Goal: Task Accomplishment & Management: Use online tool/utility

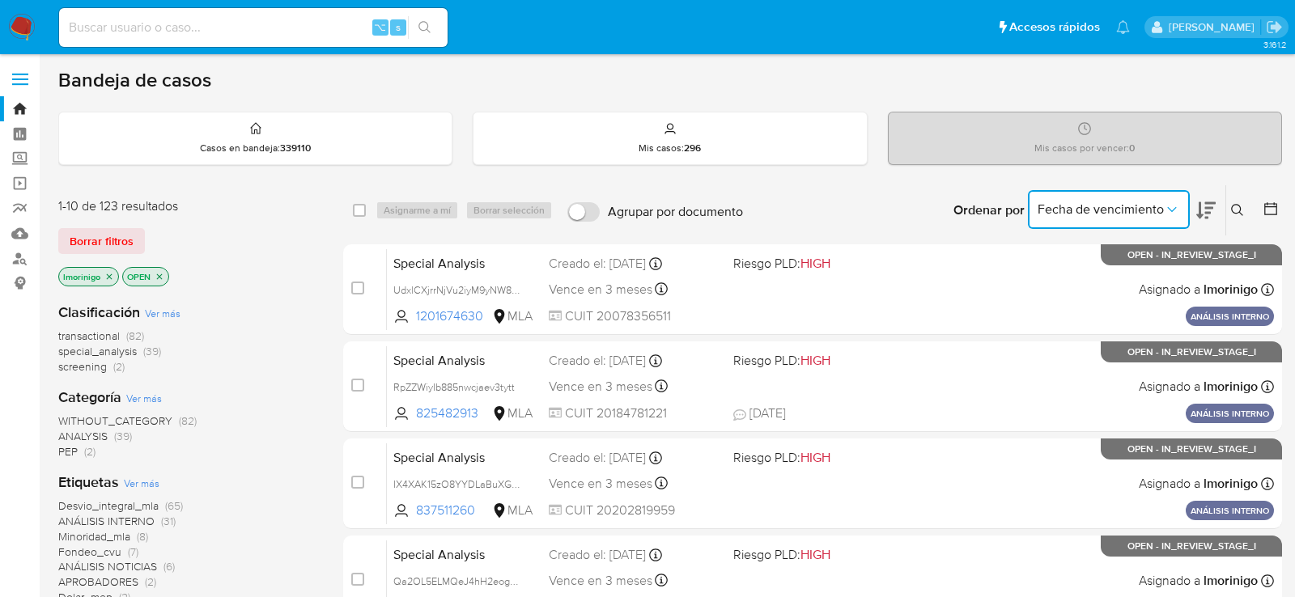
click at [1110, 219] on button "Fecha de vencimiento" at bounding box center [1109, 209] width 162 height 39
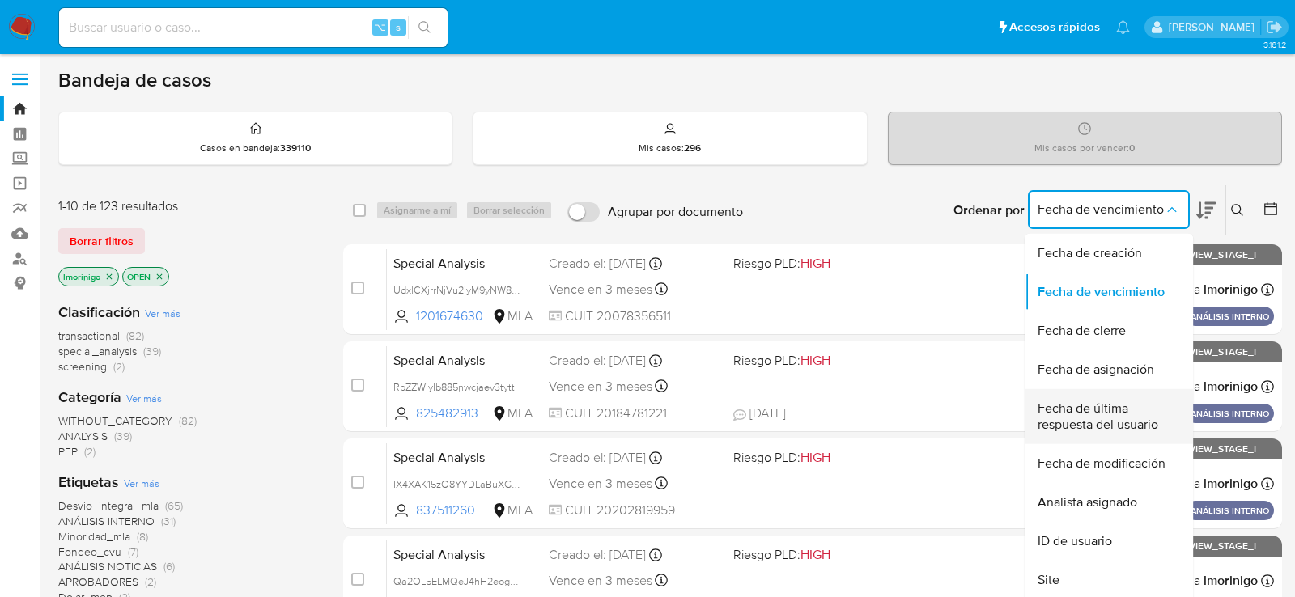
click at [1099, 416] on span "Fecha de última respuesta del usuario" at bounding box center [1104, 417] width 133 height 32
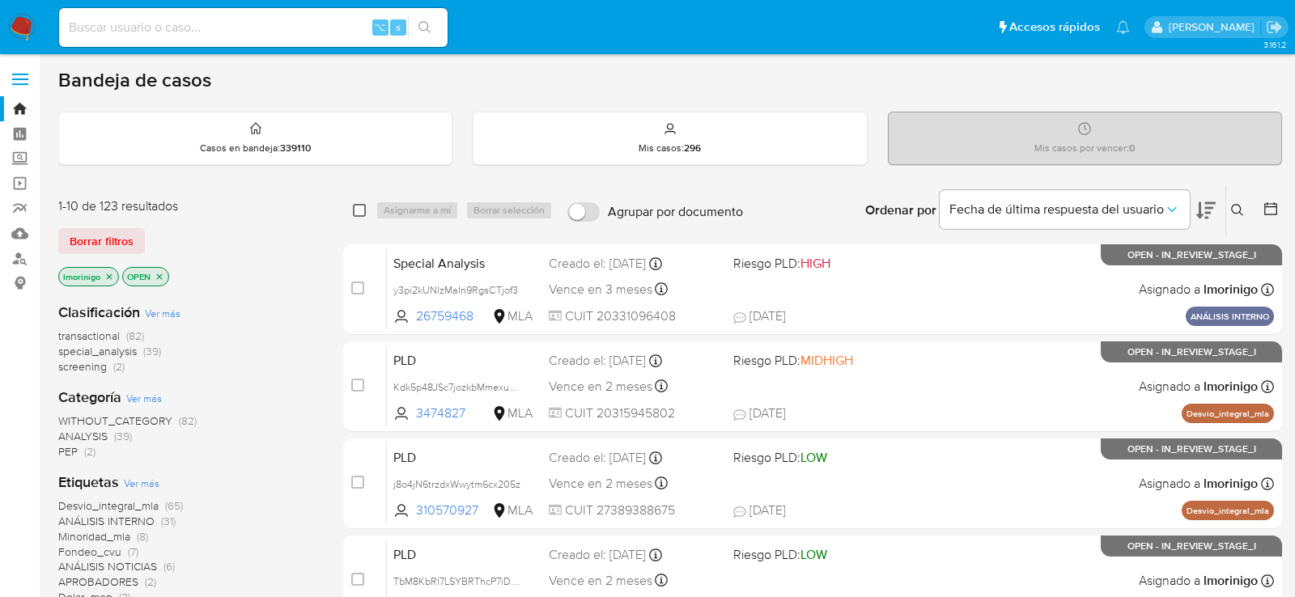
click at [357, 209] on input "checkbox" at bounding box center [359, 210] width 13 height 13
checkbox input "true"
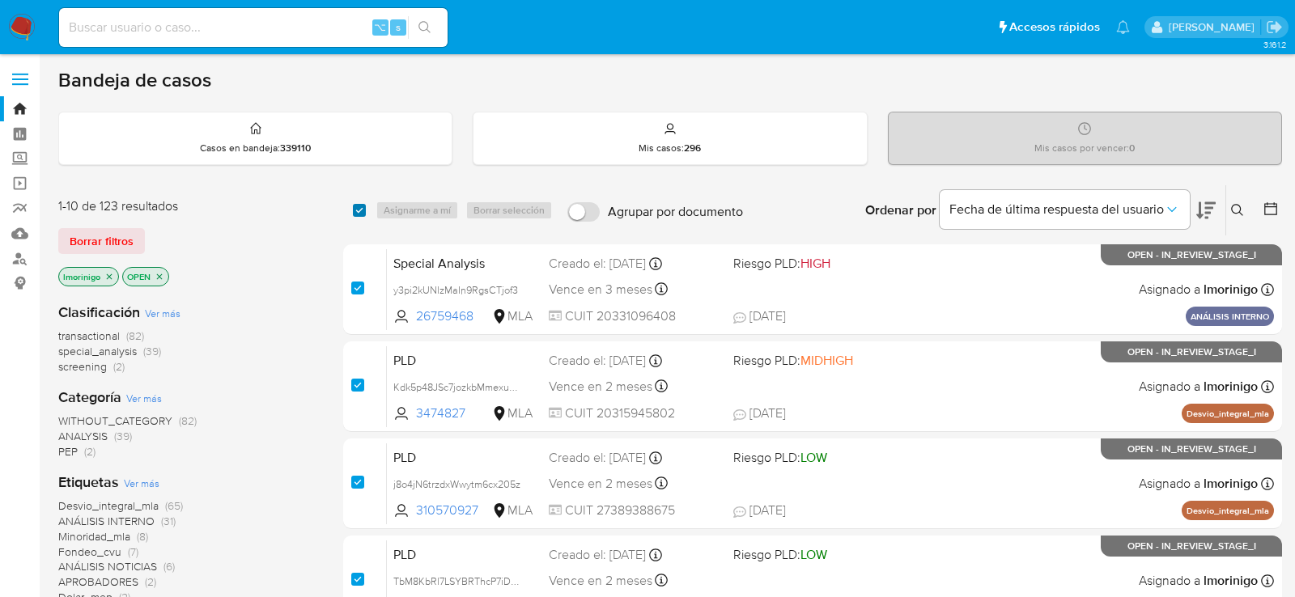
checkbox input "true"
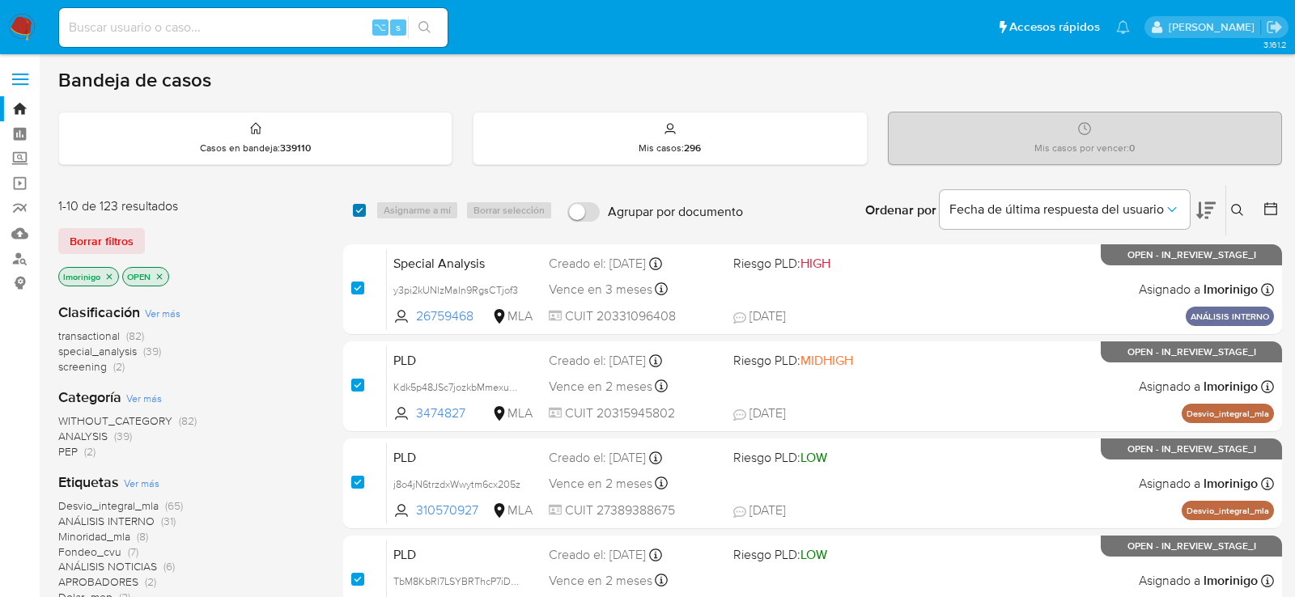
checkbox input "true"
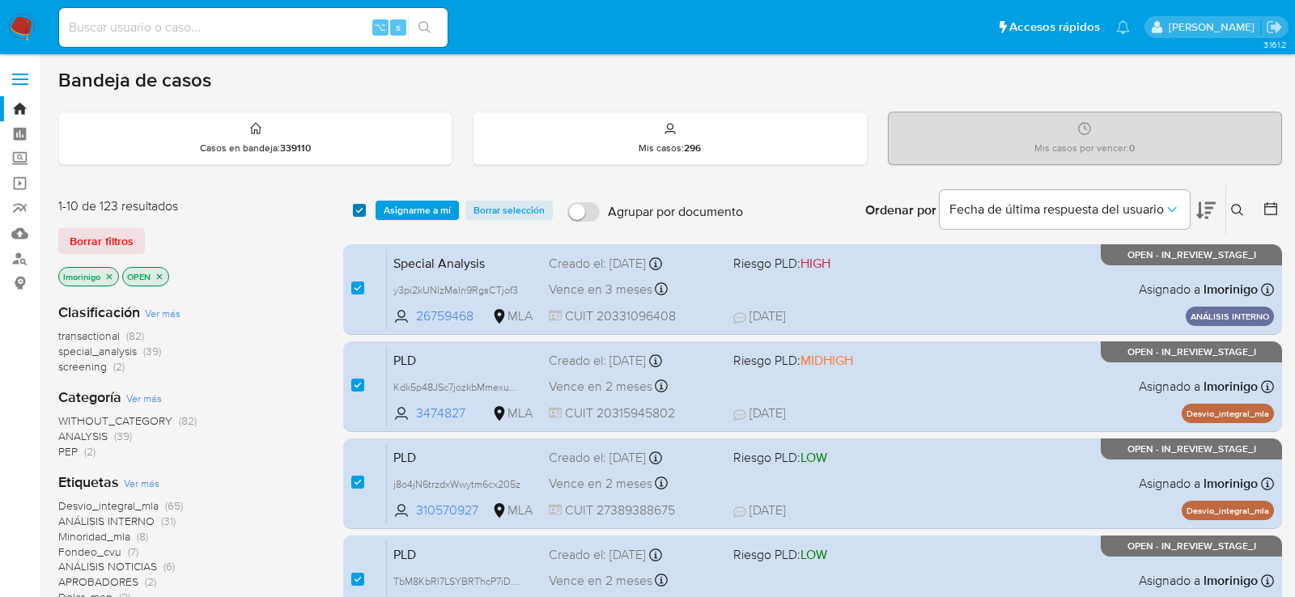
click at [357, 210] on input "checkbox" at bounding box center [359, 210] width 13 height 13
checkbox input "false"
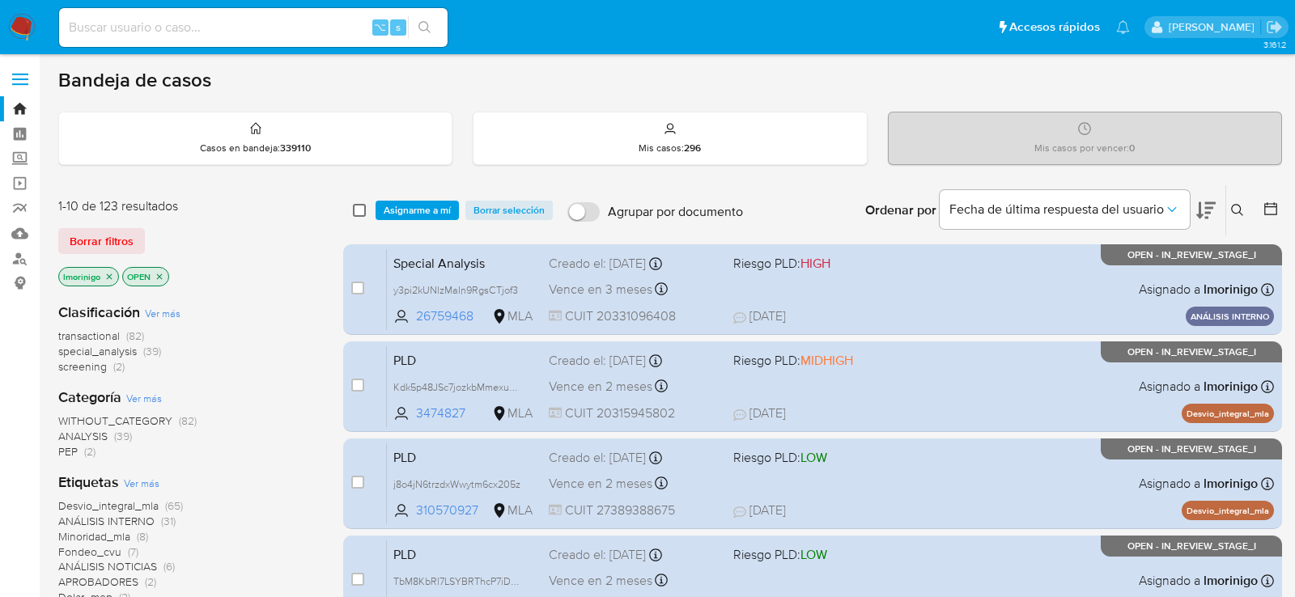
checkbox input "false"
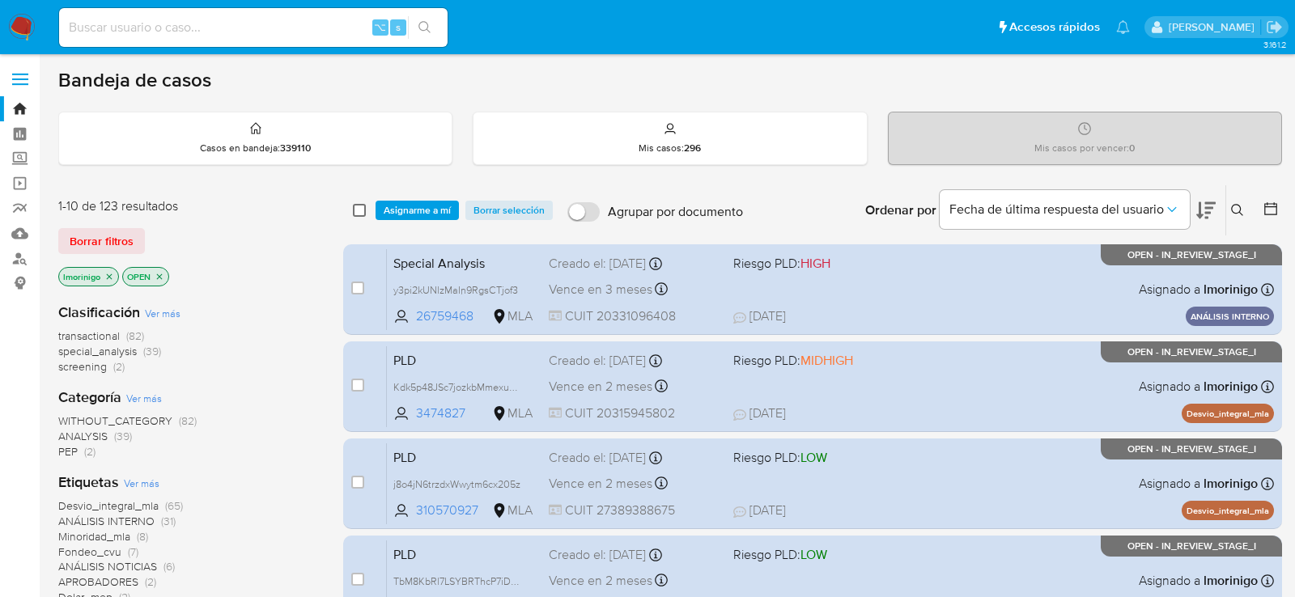
checkbox input "false"
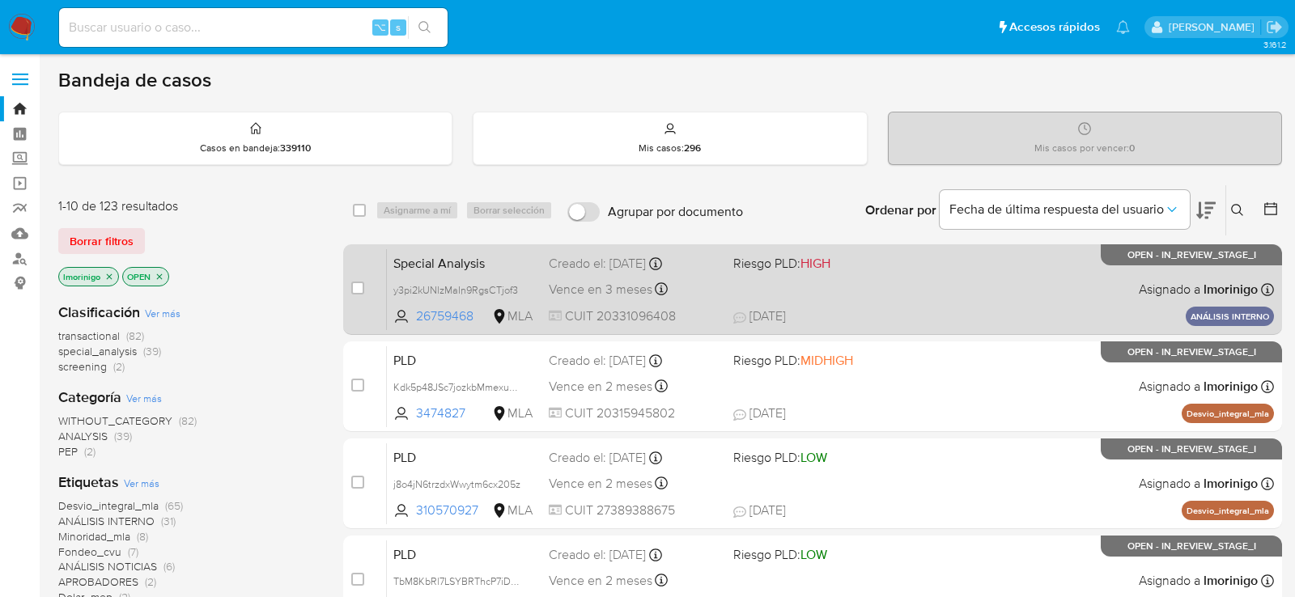
click at [944, 293] on div "Special Analysis y3pi2kUNlzMaIn9RgsCTjof3 26759468 MLA Riesgo PLD: HIGH Creado …" at bounding box center [830, 289] width 887 height 82
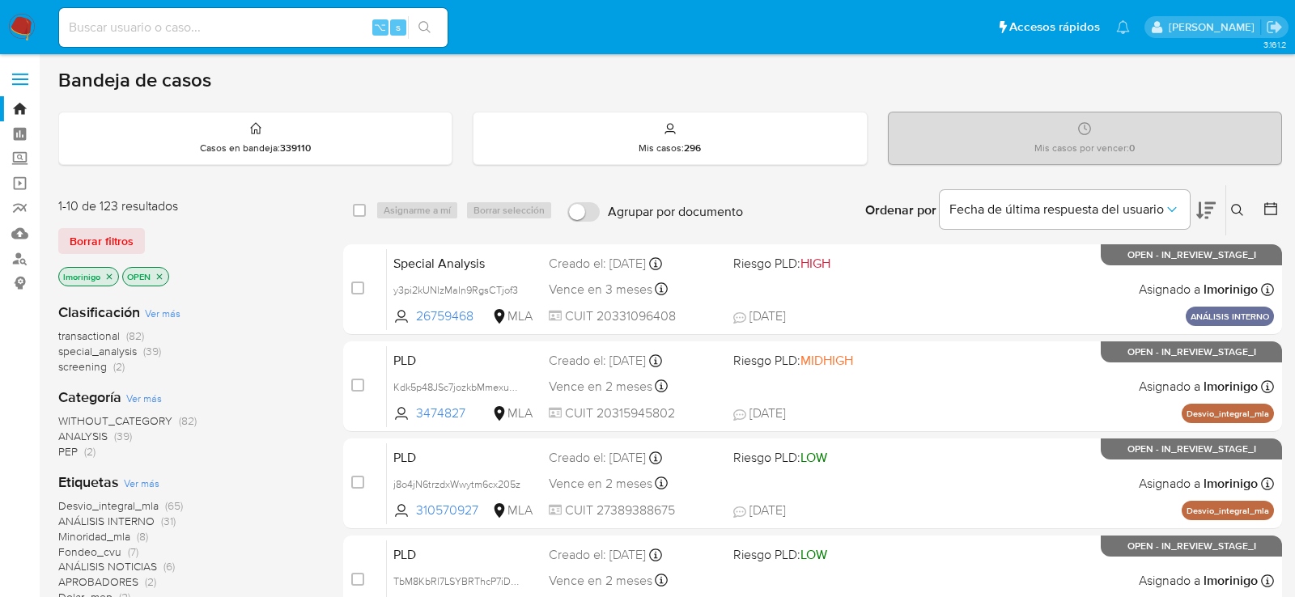
click at [1202, 218] on icon at bounding box center [1205, 210] width 19 height 19
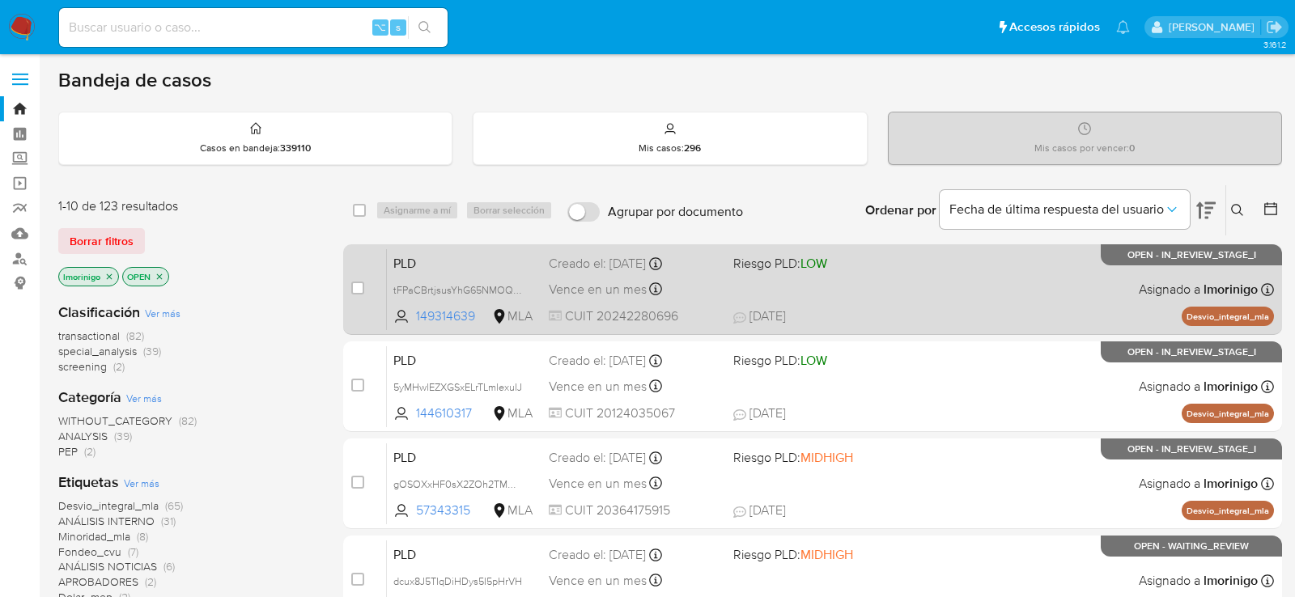
click at [860, 282] on div "PLD tFPaCBrtjsusYhG65NMOQWJs 149314639 MLA Riesgo PLD: LOW Creado el: 12/08/202…" at bounding box center [830, 289] width 887 height 82
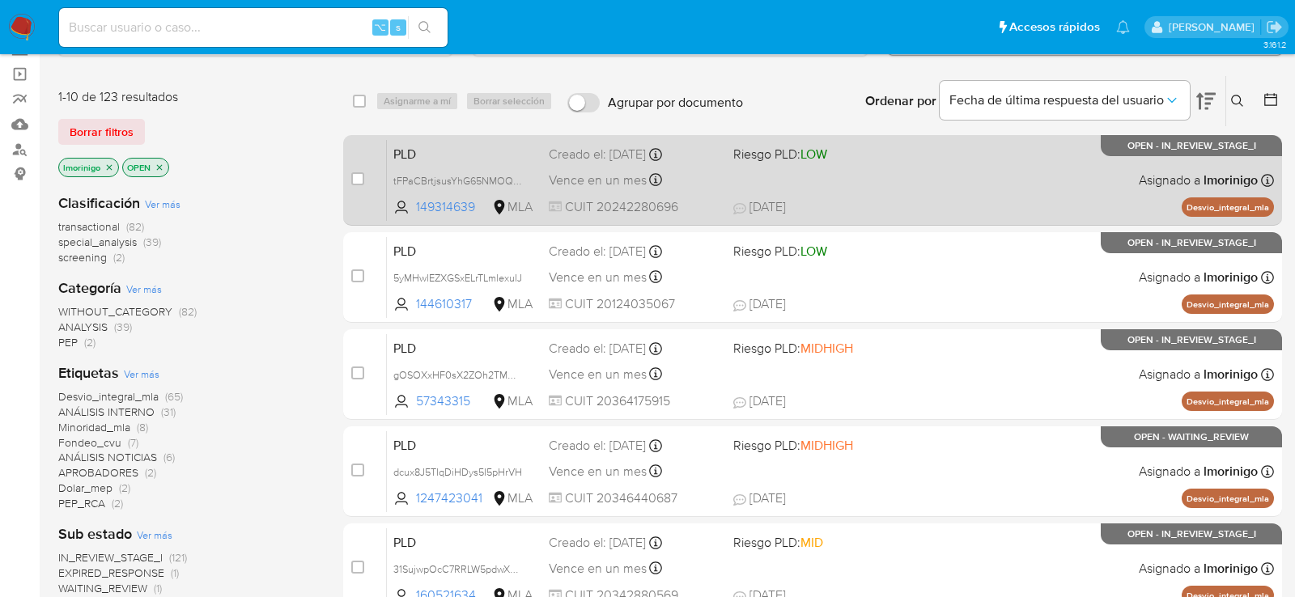
scroll to position [110, 0]
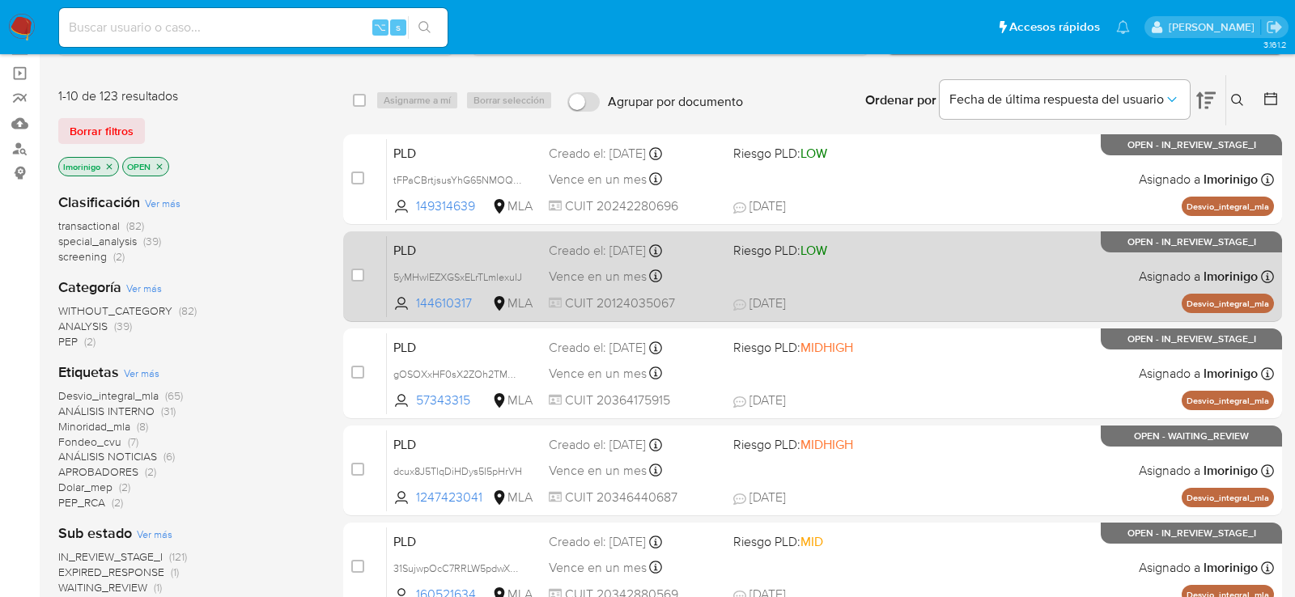
click at [914, 288] on div "PLD 5yMHwlEZXGSxELrTLmlexuIJ 144610317 MLA Riesgo PLD: LOW Creado el: 12/08/202…" at bounding box center [830, 277] width 887 height 82
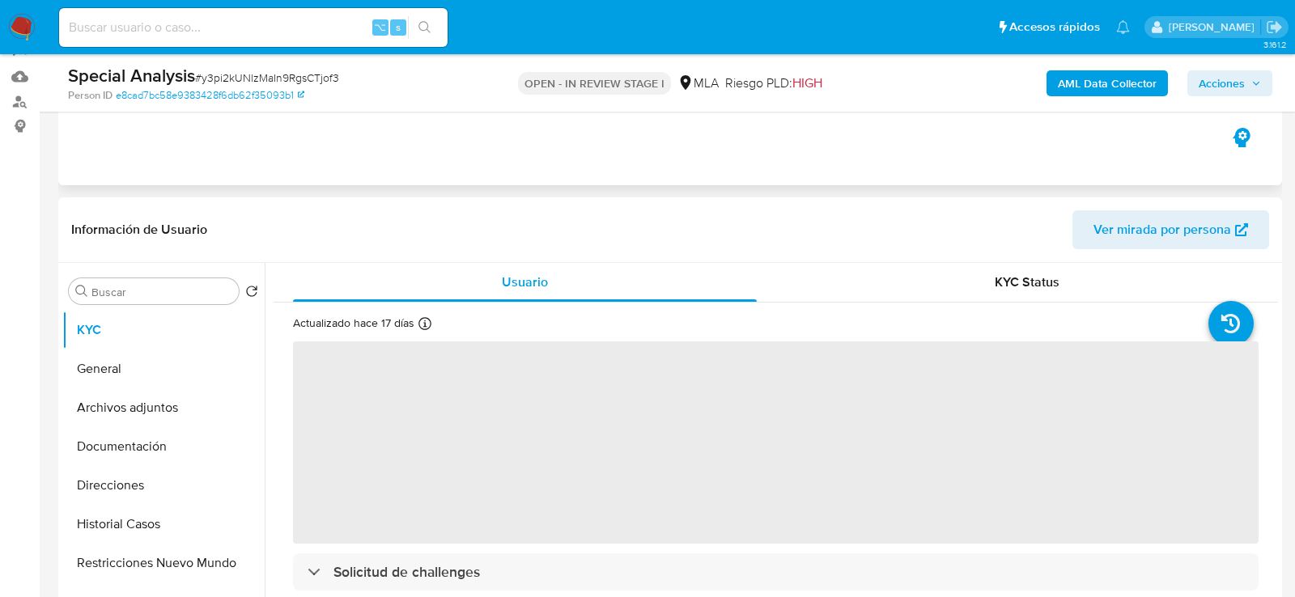
scroll to position [197, 0]
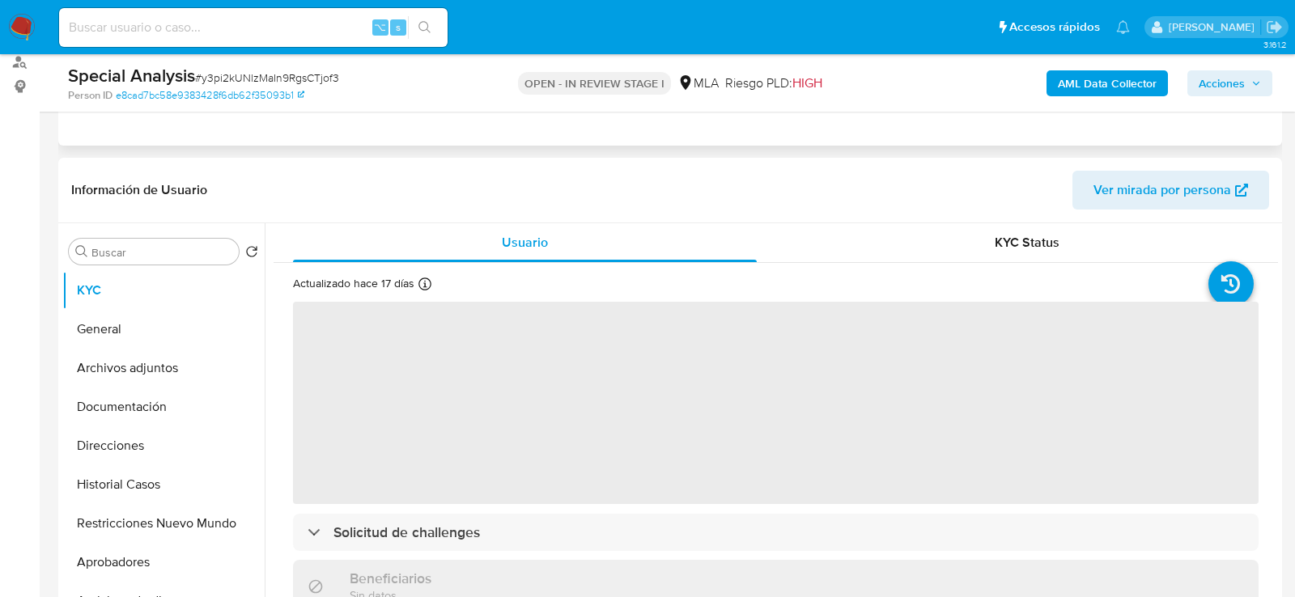
select select "10"
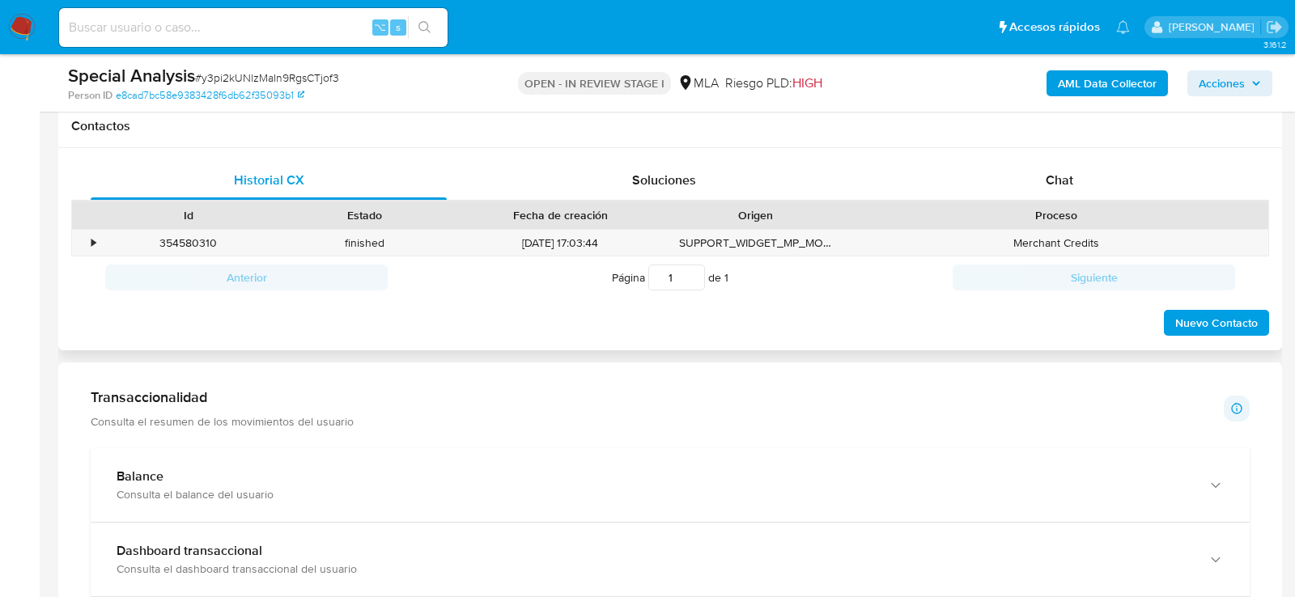
scroll to position [796, 0]
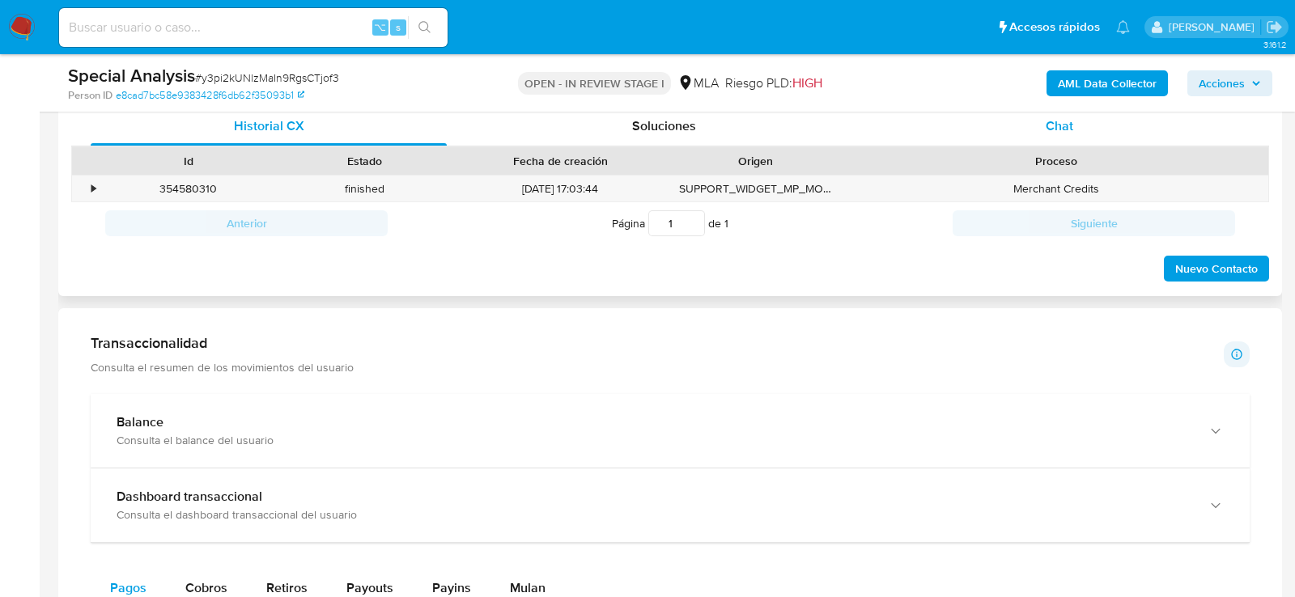
click at [1075, 132] on div "Chat" at bounding box center [1059, 126] width 356 height 39
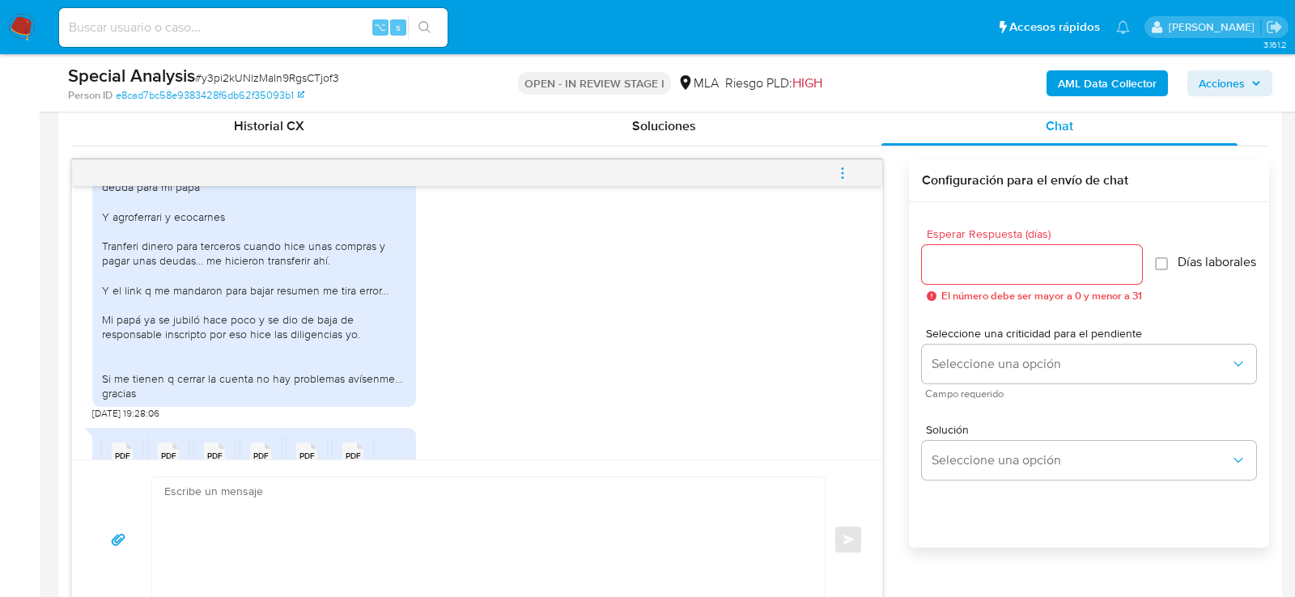
scroll to position [1717, 0]
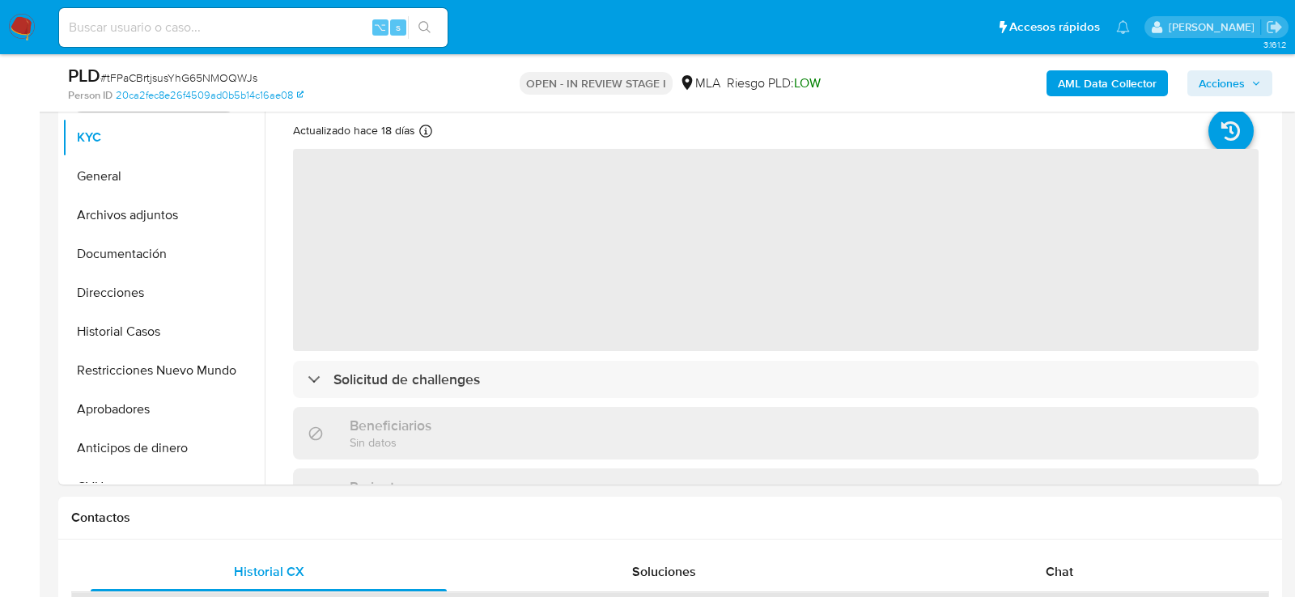
scroll to position [341, 0]
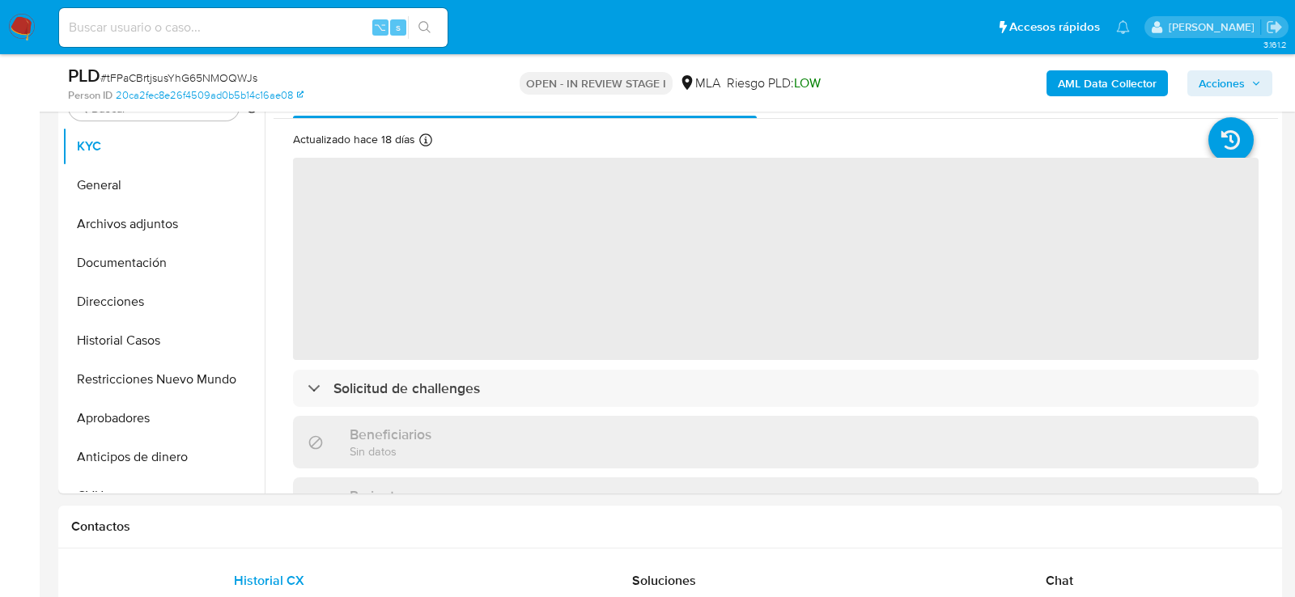
select select "10"
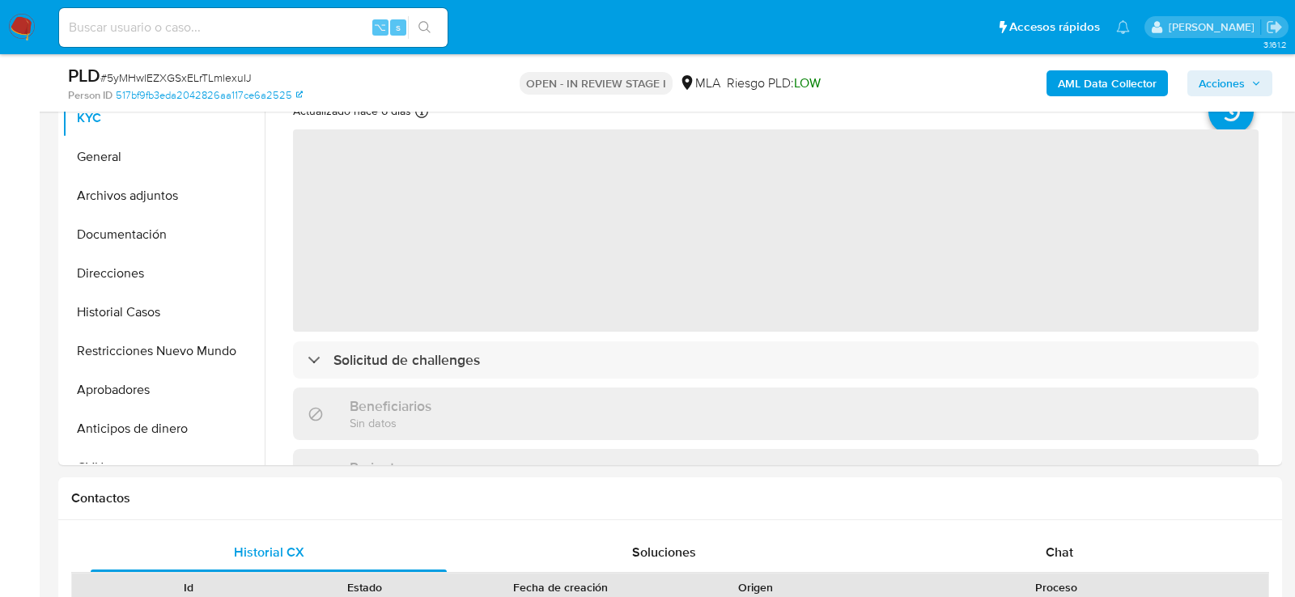
scroll to position [393, 0]
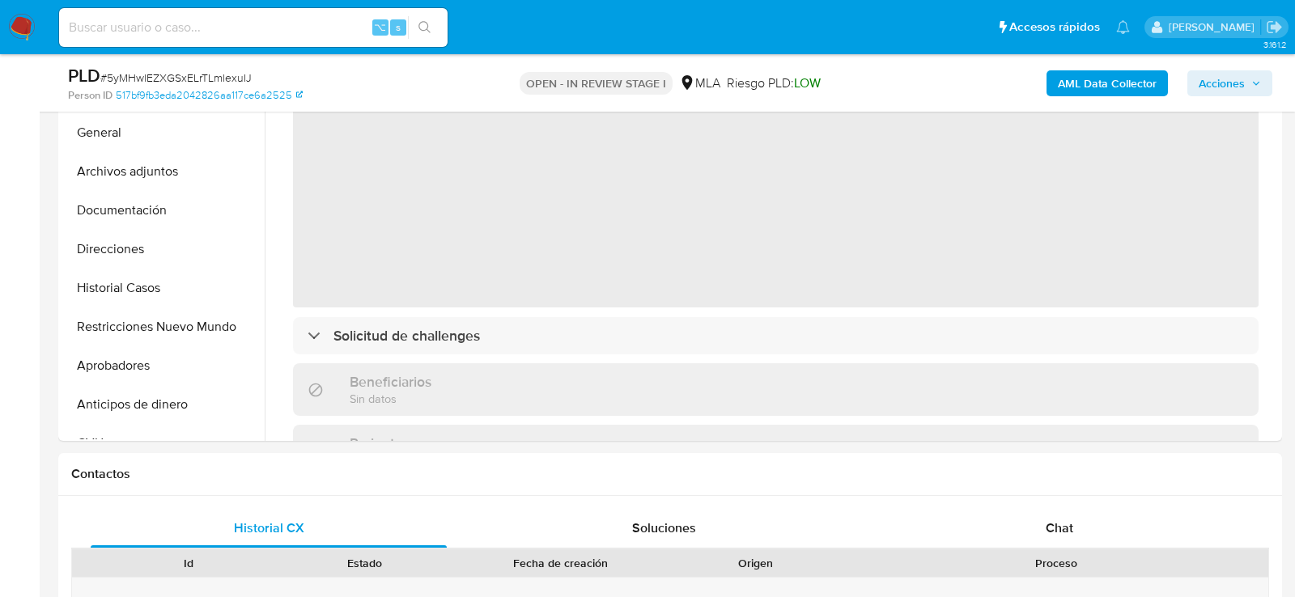
select select "10"
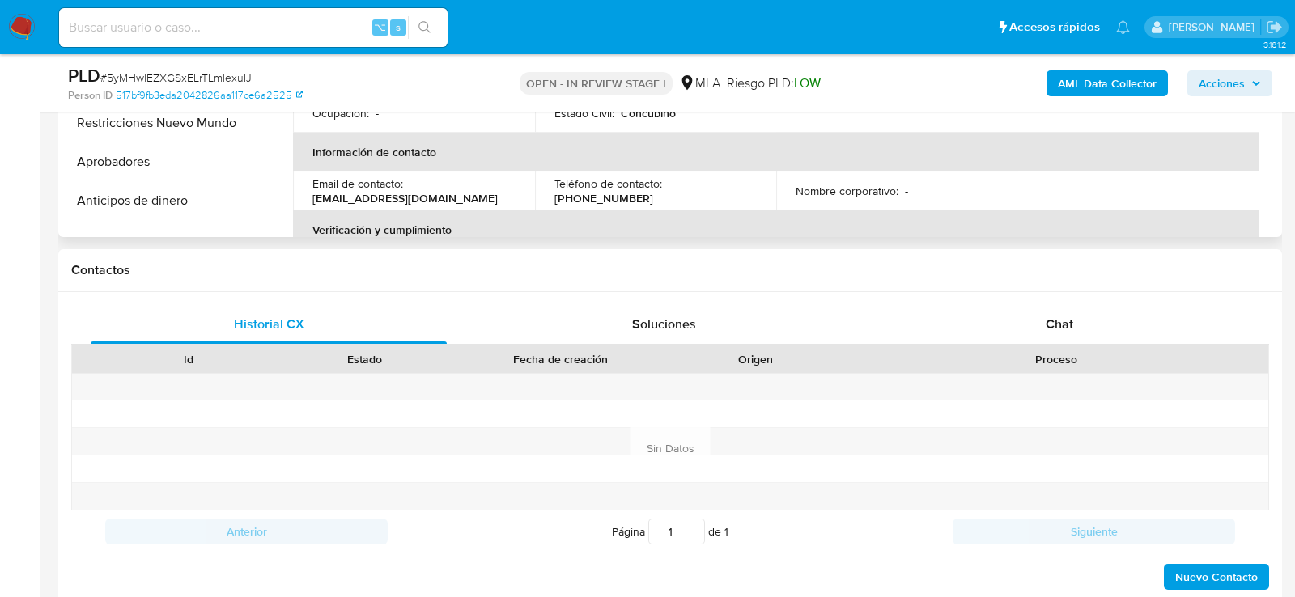
scroll to position [622, 0]
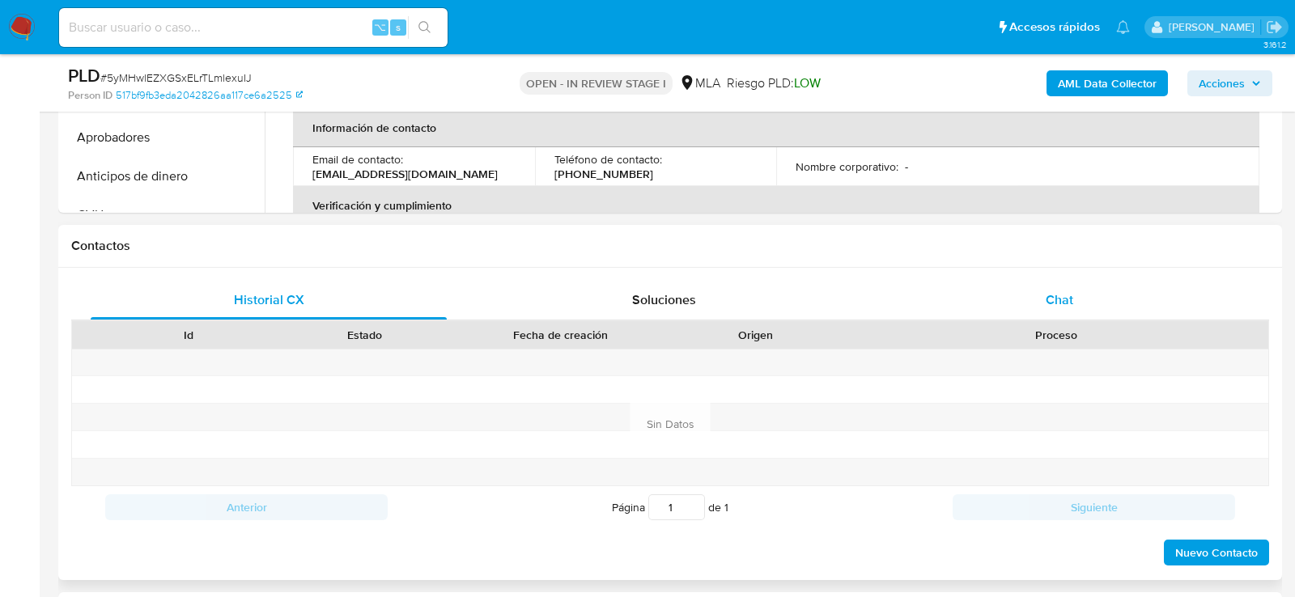
click at [1068, 291] on span "Chat" at bounding box center [1060, 300] width 28 height 19
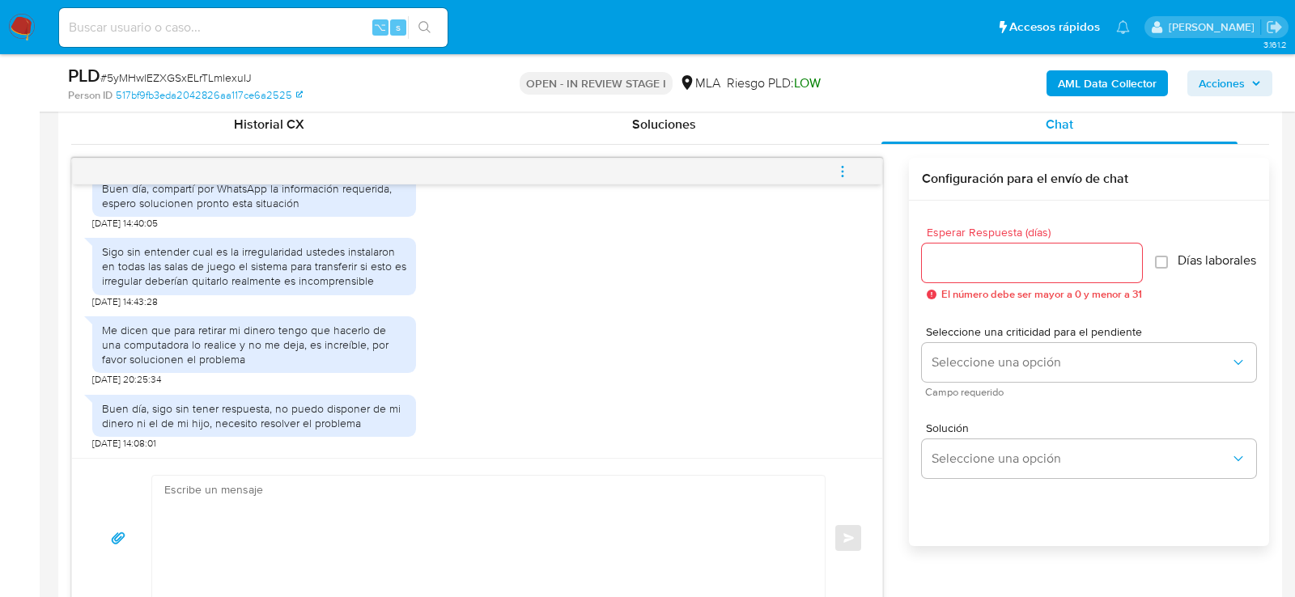
scroll to position [2805, 0]
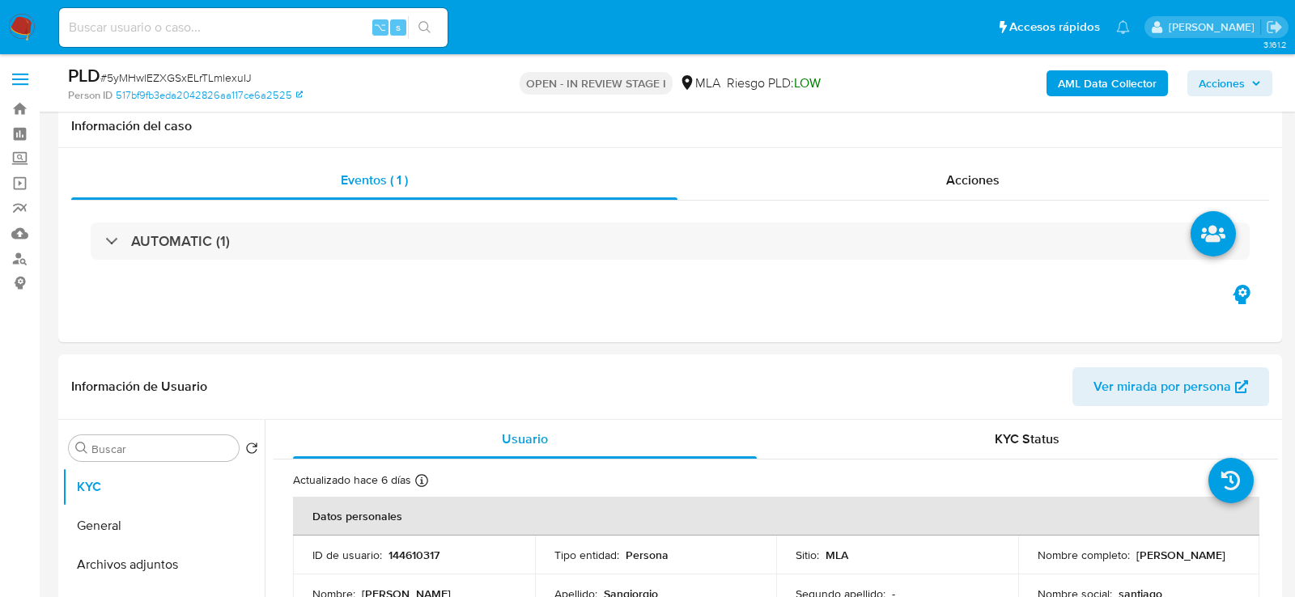
select select "10"
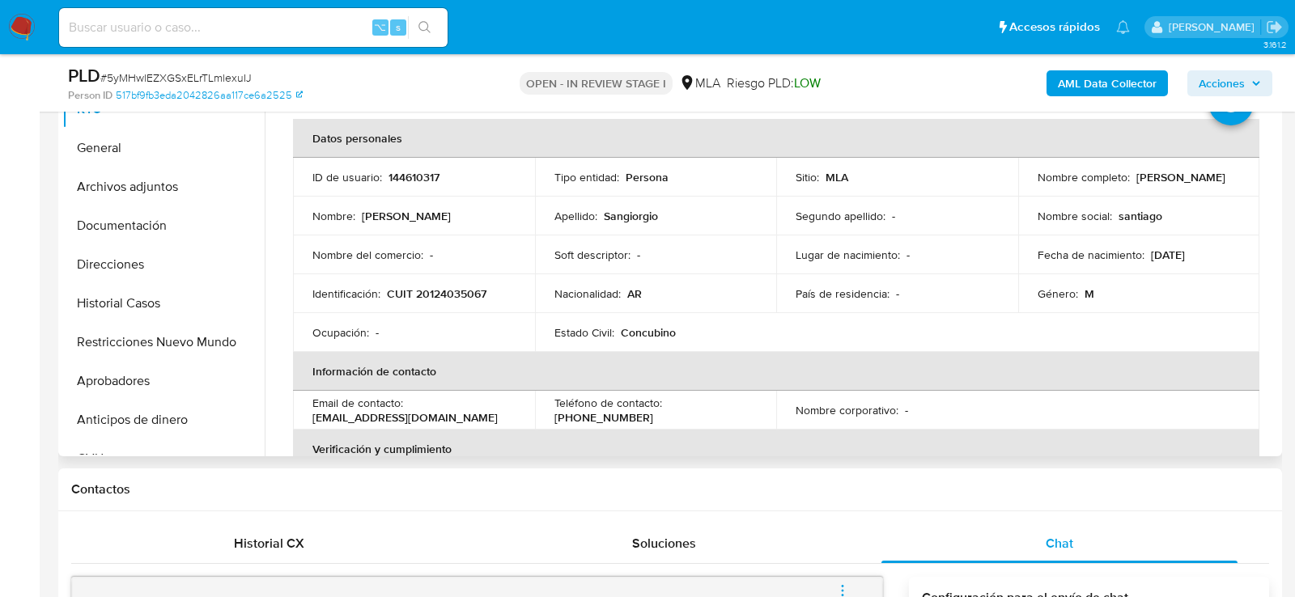
scroll to position [192, 0]
